Goal: Task Accomplishment & Management: Complete application form

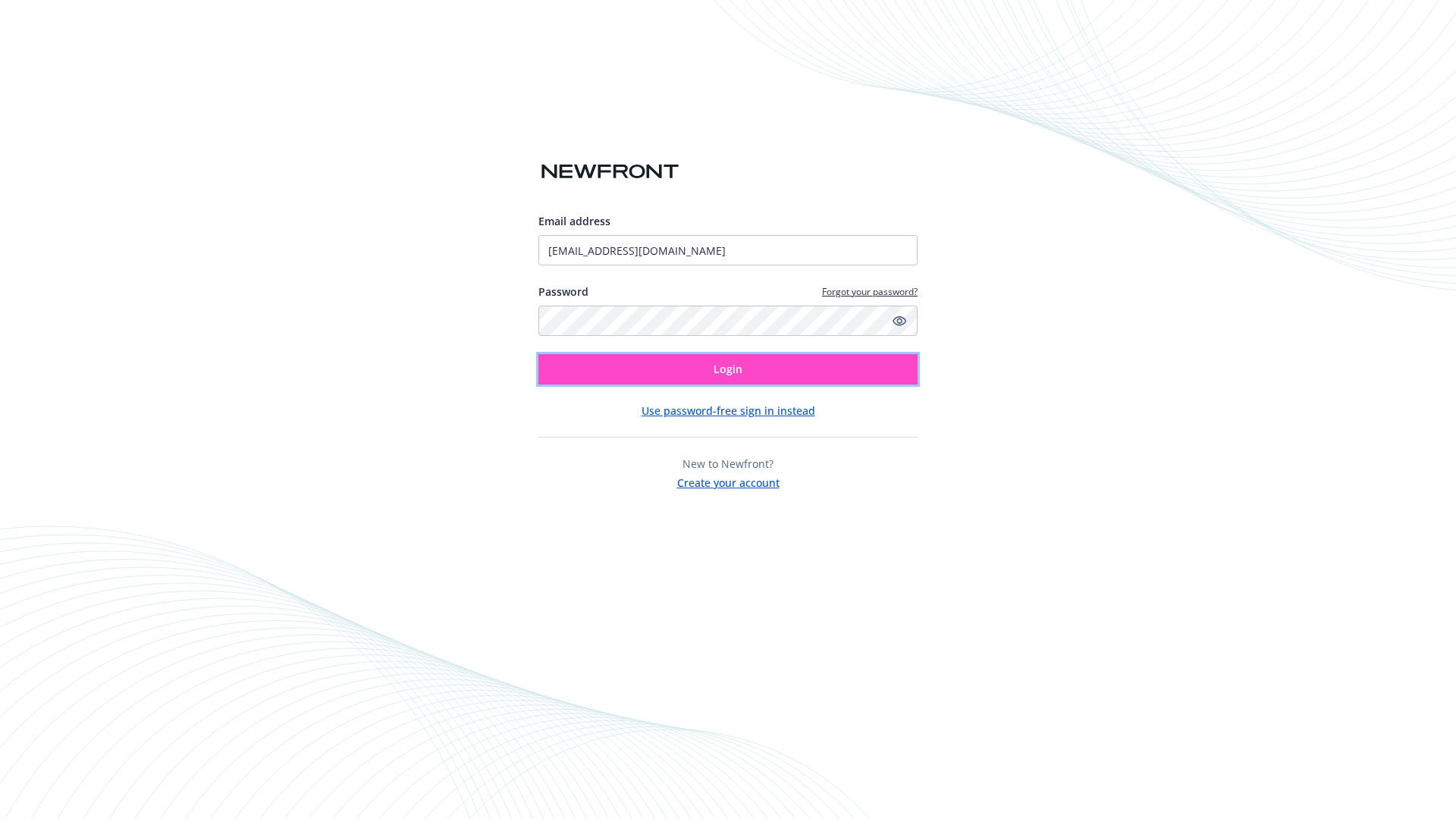
click at [728, 370] on span "Login" at bounding box center [728, 369] width 29 height 15
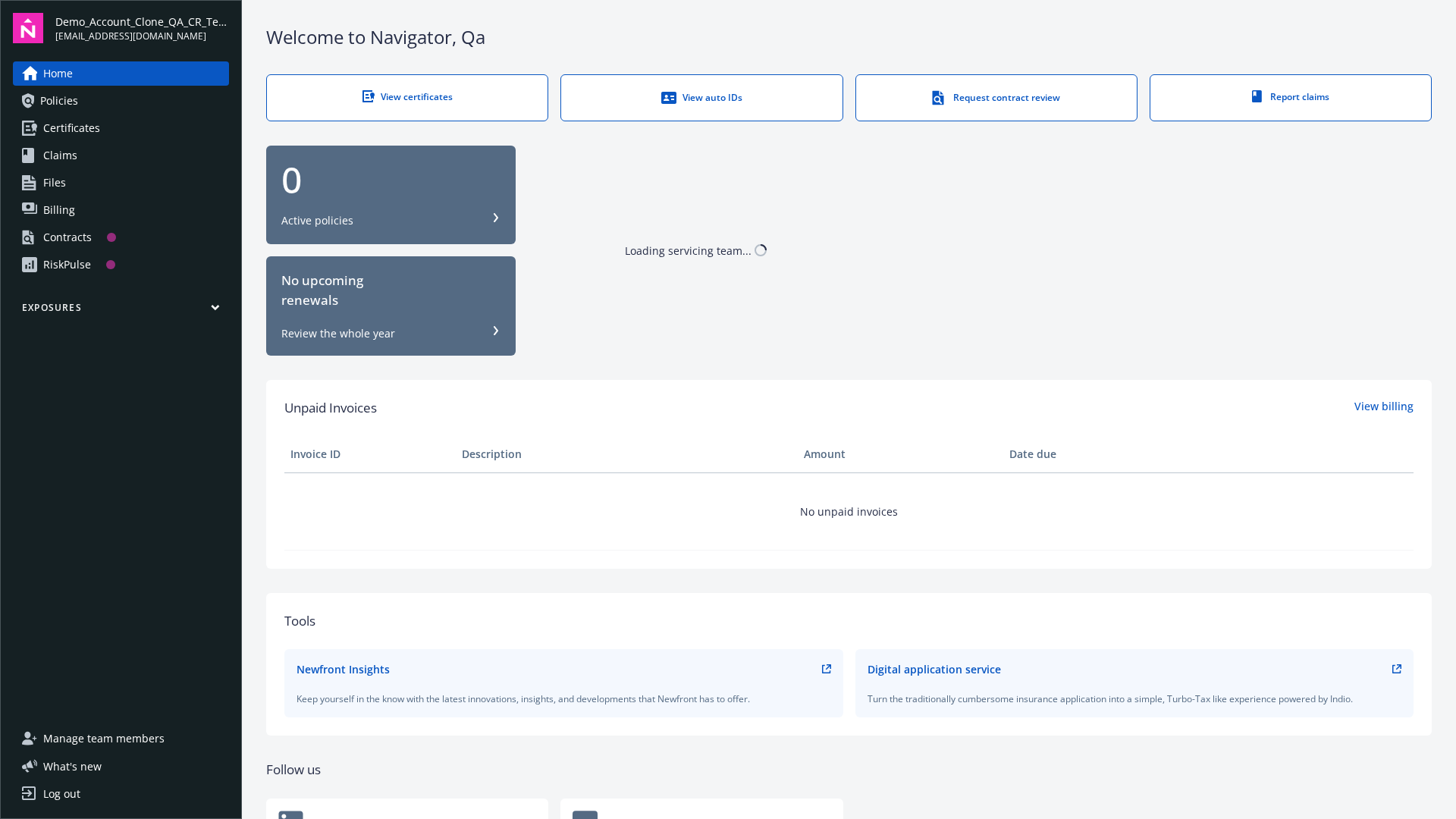
click at [142, 28] on span "Demo_Account_Clone_QA_CR_Tests_Prospect" at bounding box center [142, 21] width 174 height 16
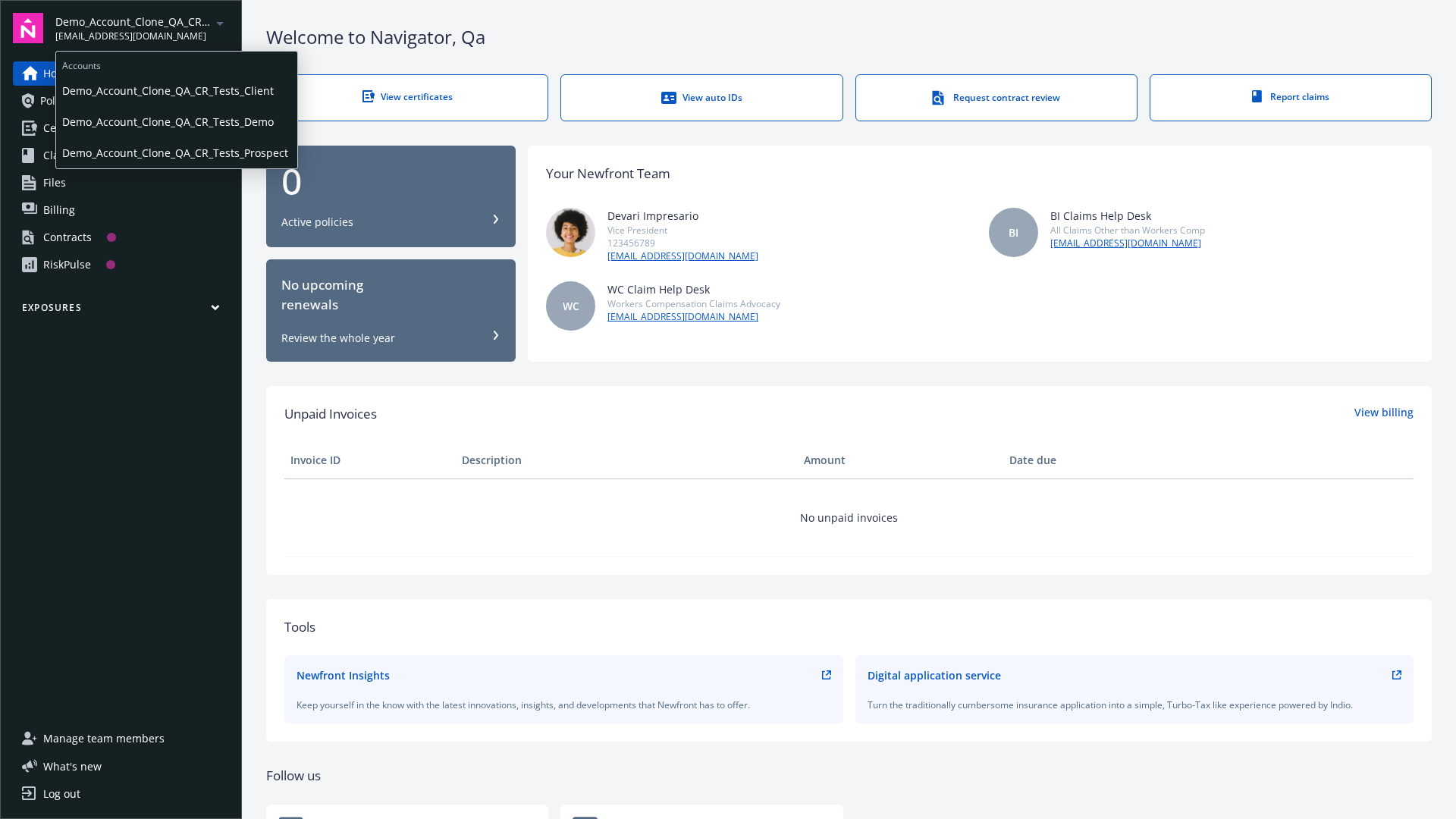
click at [175, 90] on span "Demo_Account_Clone_QA_CR_Tests_Client" at bounding box center [176, 90] width 229 height 31
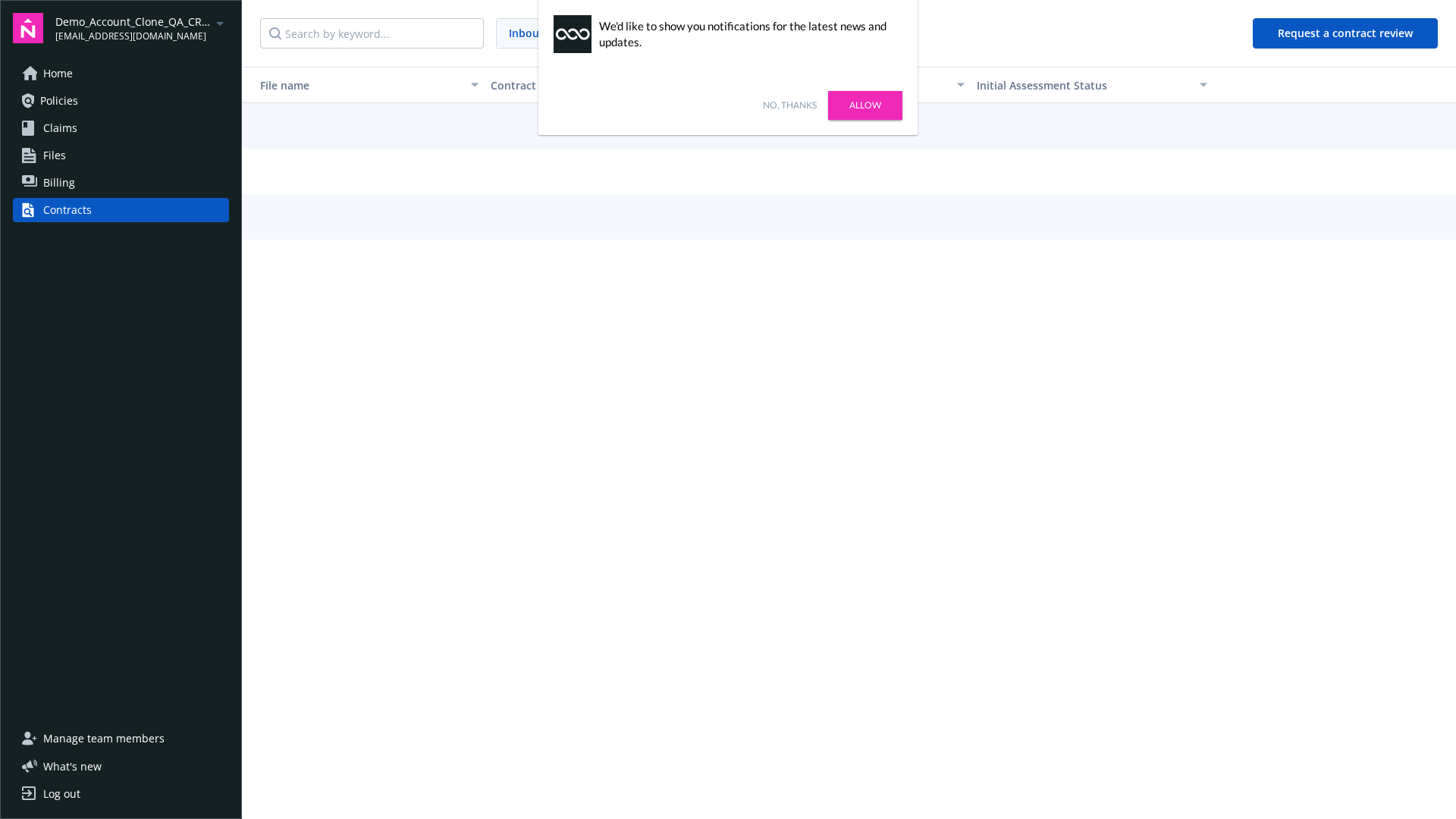
click at [789, 106] on link "No, thanks" at bounding box center [789, 106] width 54 height 14
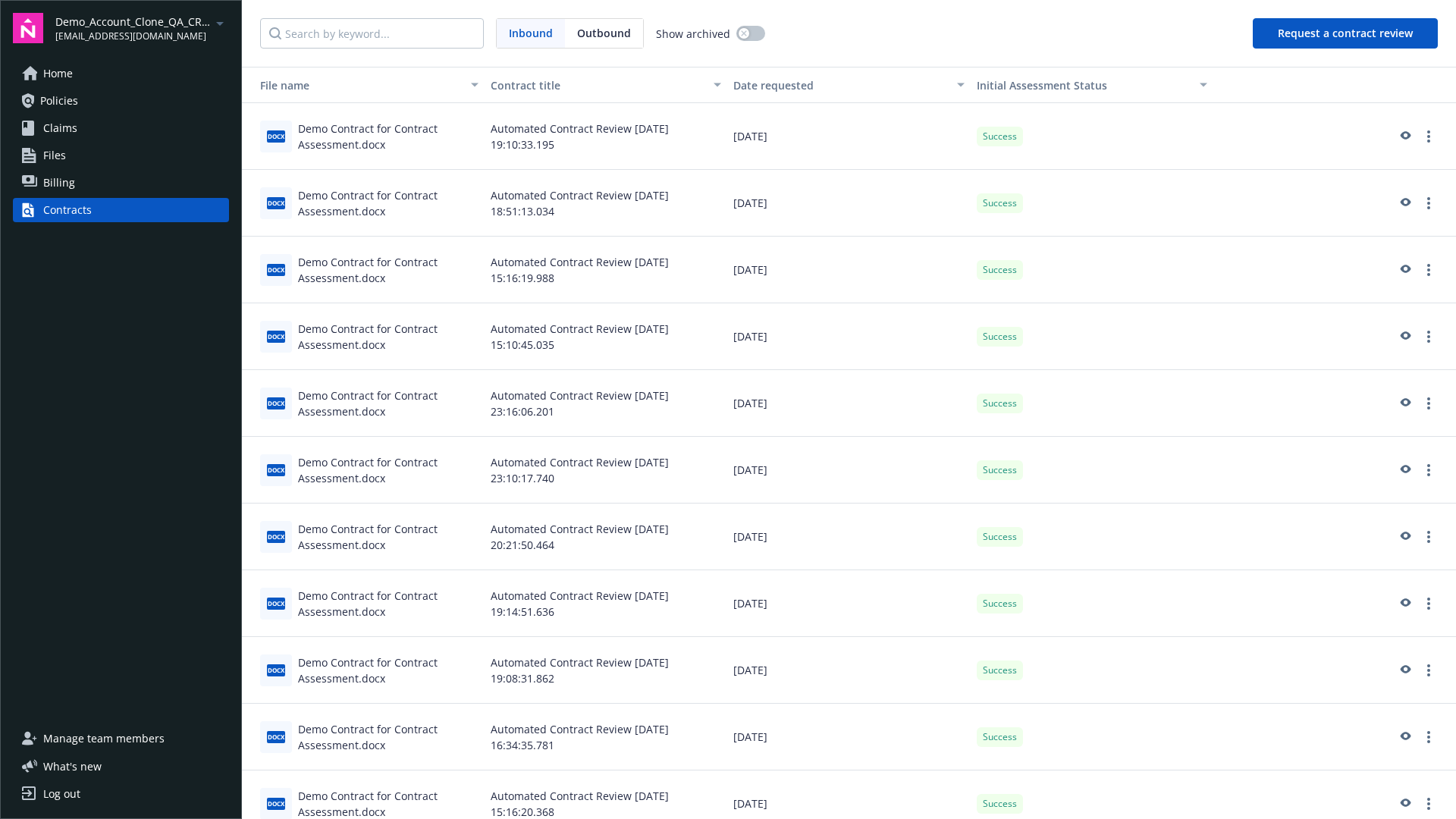
click at [1346, 34] on button "Request a contract review" at bounding box center [1344, 33] width 185 height 30
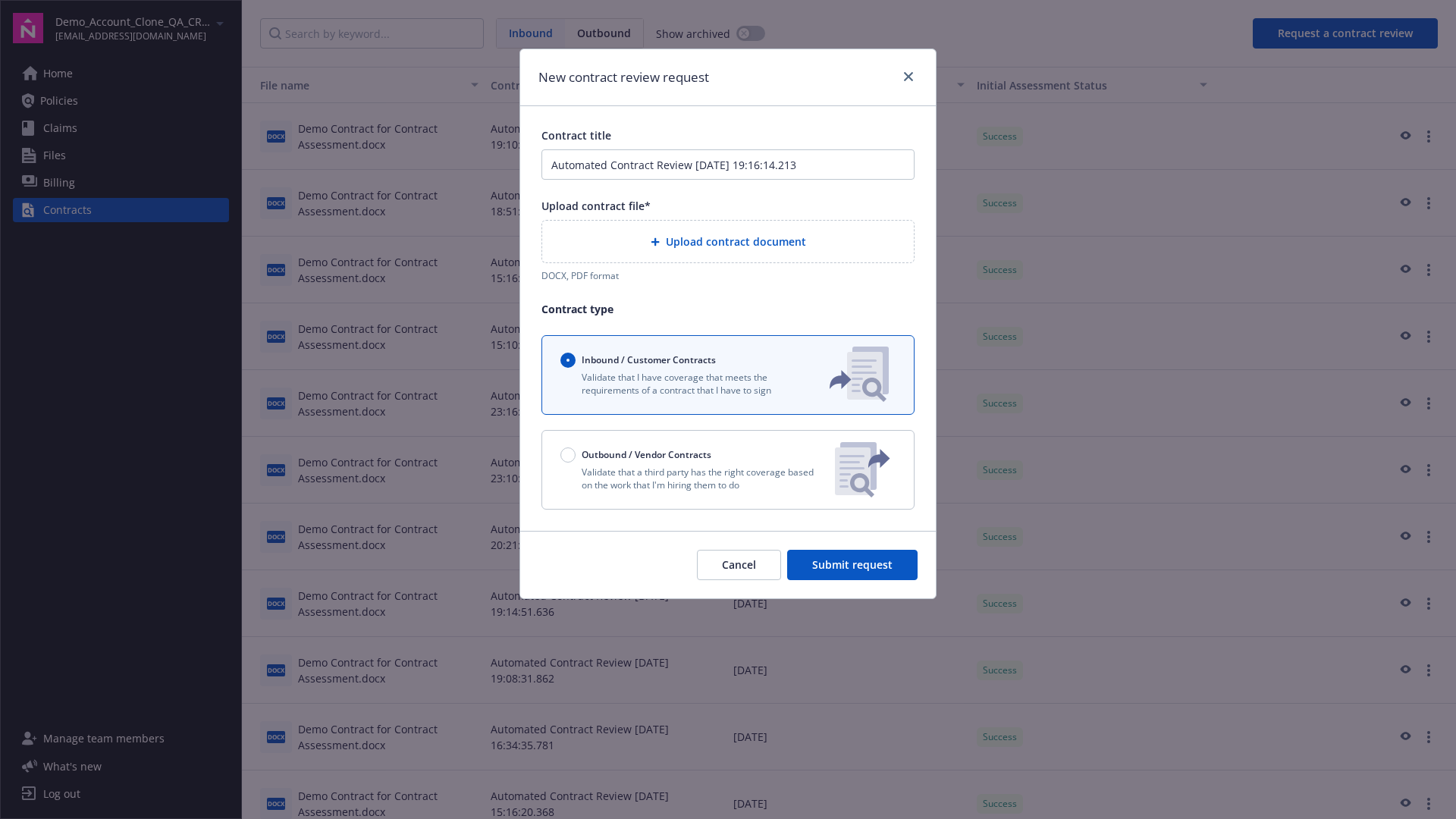
type input "Automated Contract Review 09-24-2025 19:16:14.213"
click at [728, 469] on p "Validate that a third party has the right coverage based on the work that I'm h…" at bounding box center [691, 479] width 262 height 26
radio input "false"
radio input "true"
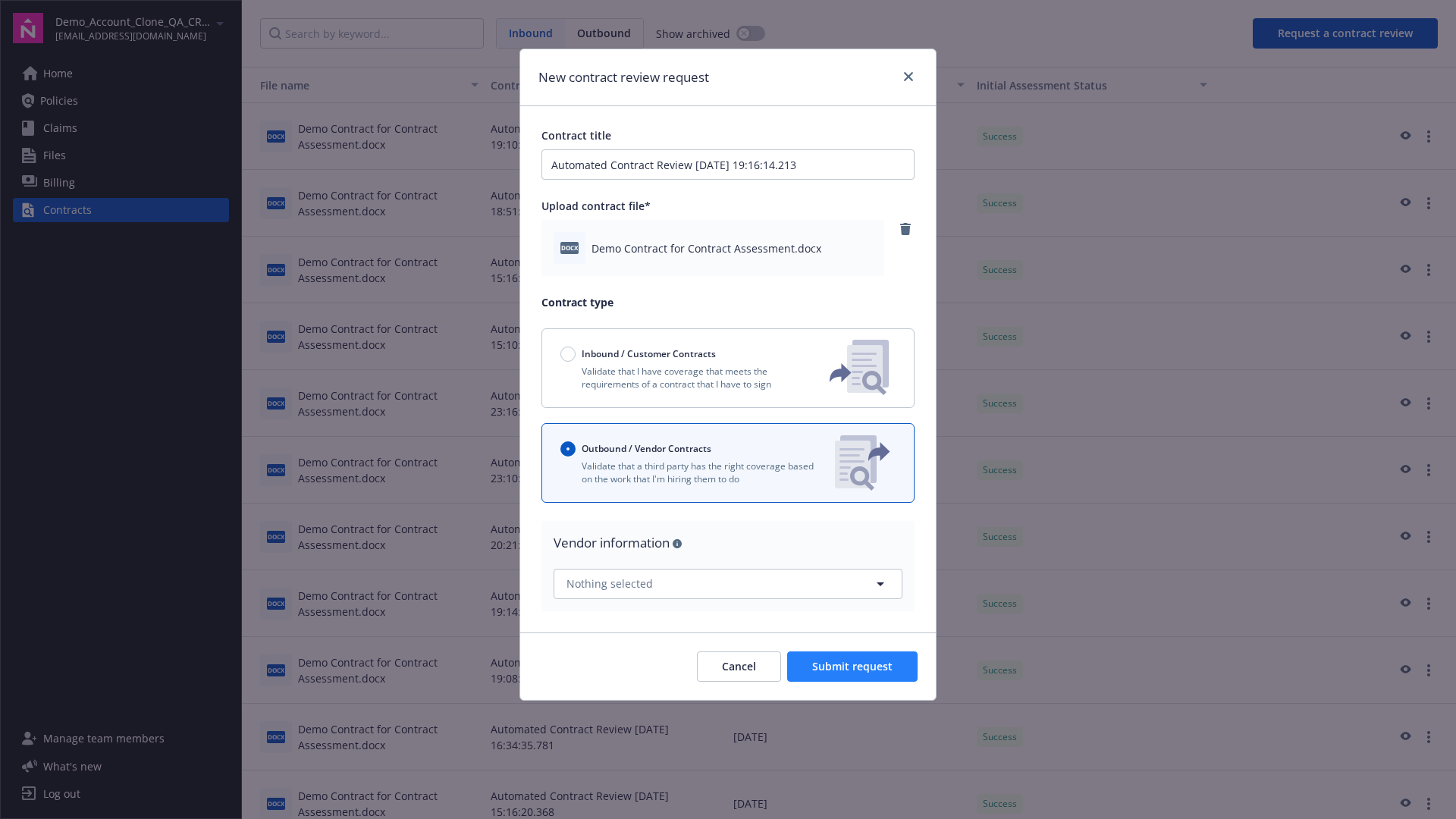
click at [853, 666] on span "Submit request" at bounding box center [852, 666] width 81 height 15
